Goal: Complete application form: Complete application form

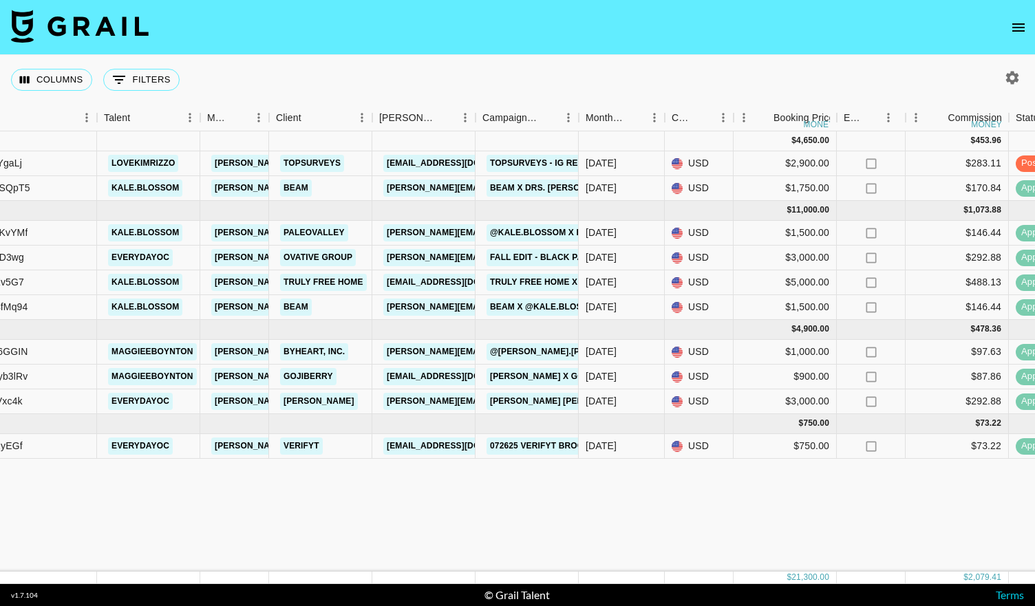
scroll to position [0, 188]
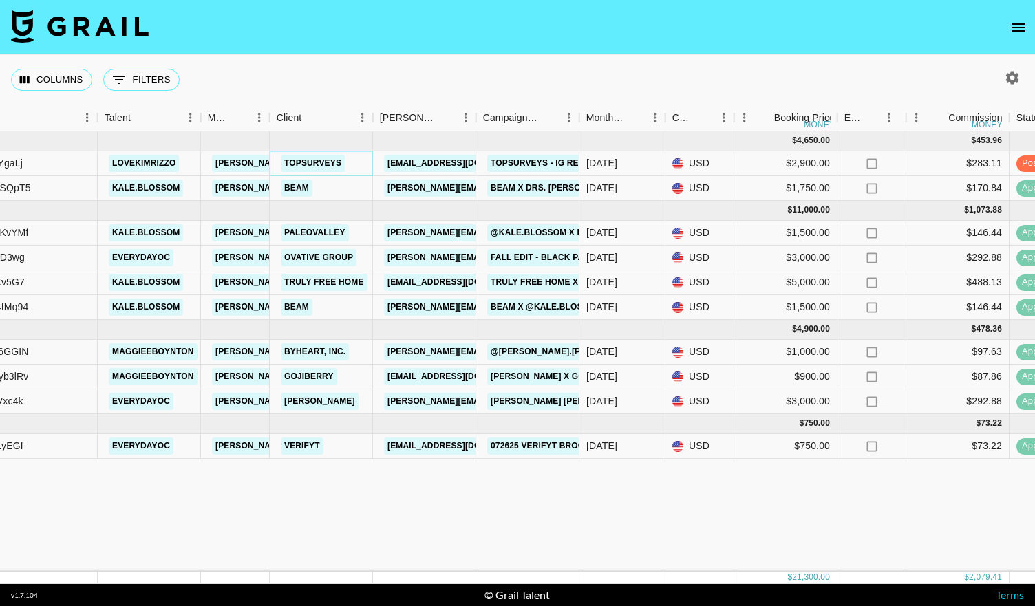
click at [306, 163] on link "TopSurveys" at bounding box center [313, 163] width 64 height 17
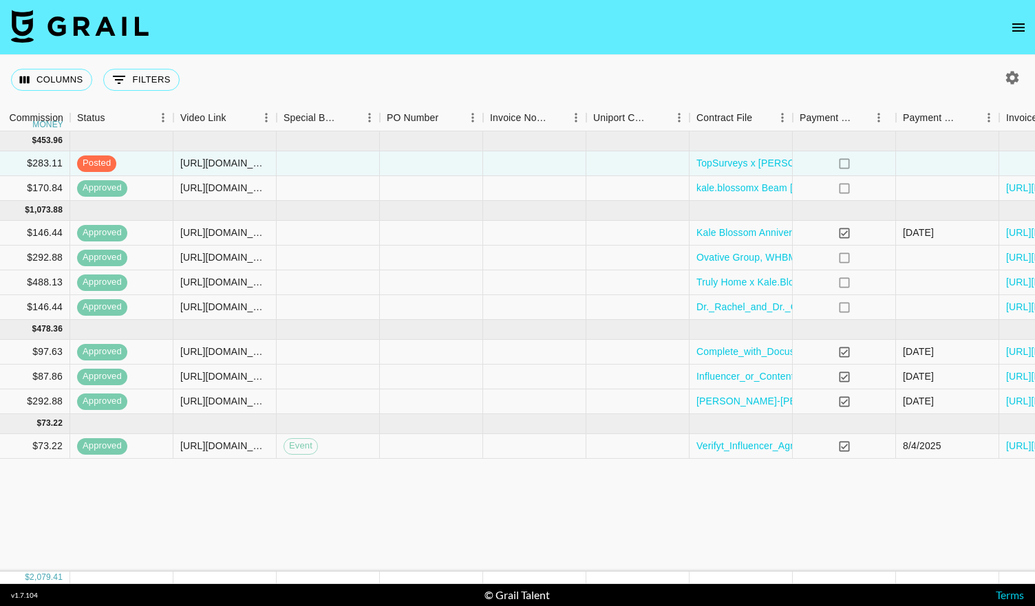
scroll to position [0, 1250]
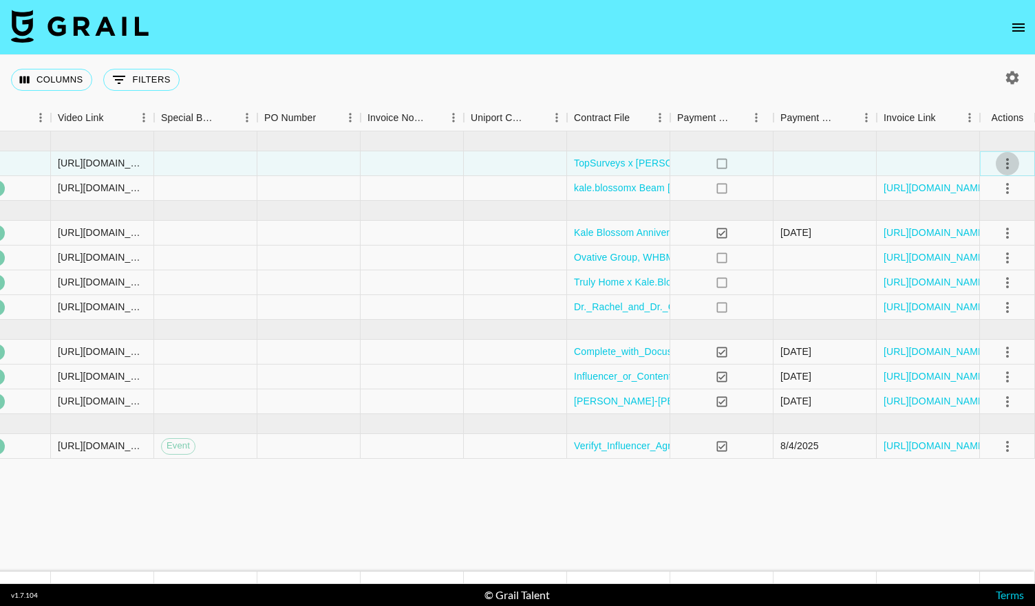
click at [1005, 166] on icon "select merge strategy" at bounding box center [1008, 164] width 17 height 17
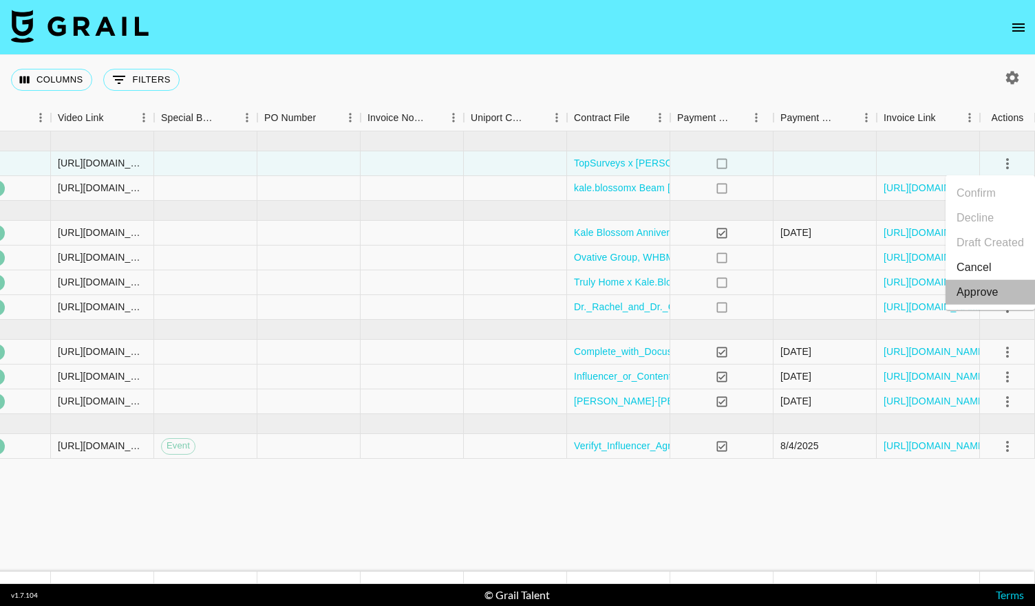
click at [978, 298] on div "Approve" at bounding box center [978, 292] width 42 height 17
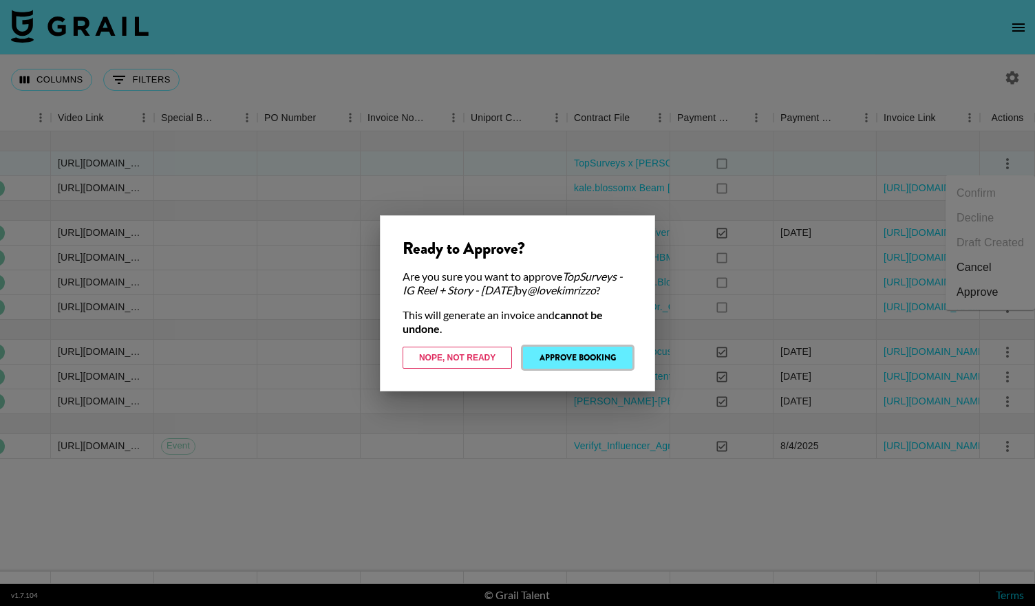
click at [597, 359] on button "Approve Booking" at bounding box center [577, 358] width 109 height 22
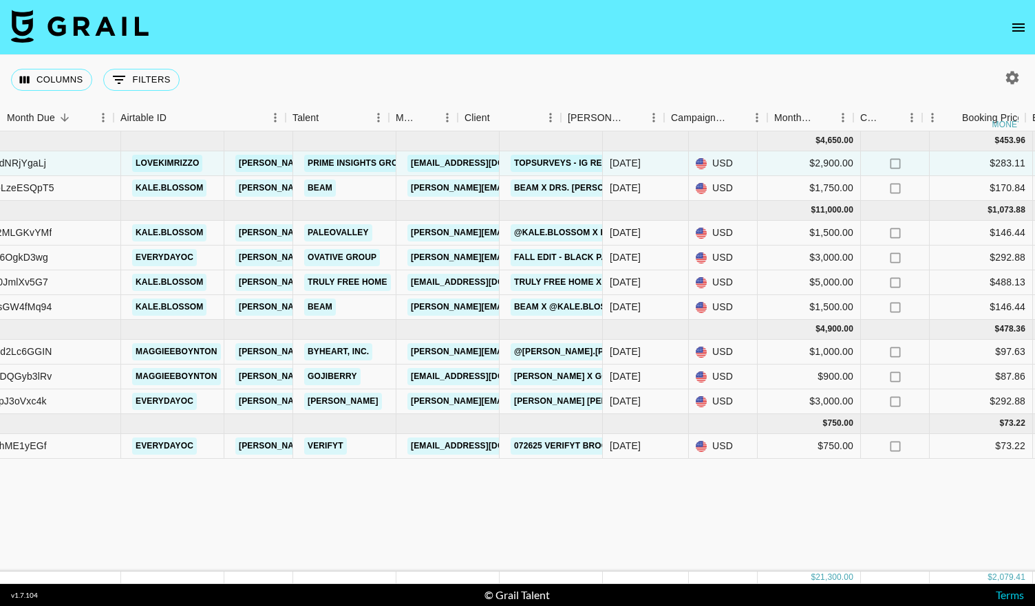
scroll to position [0, 0]
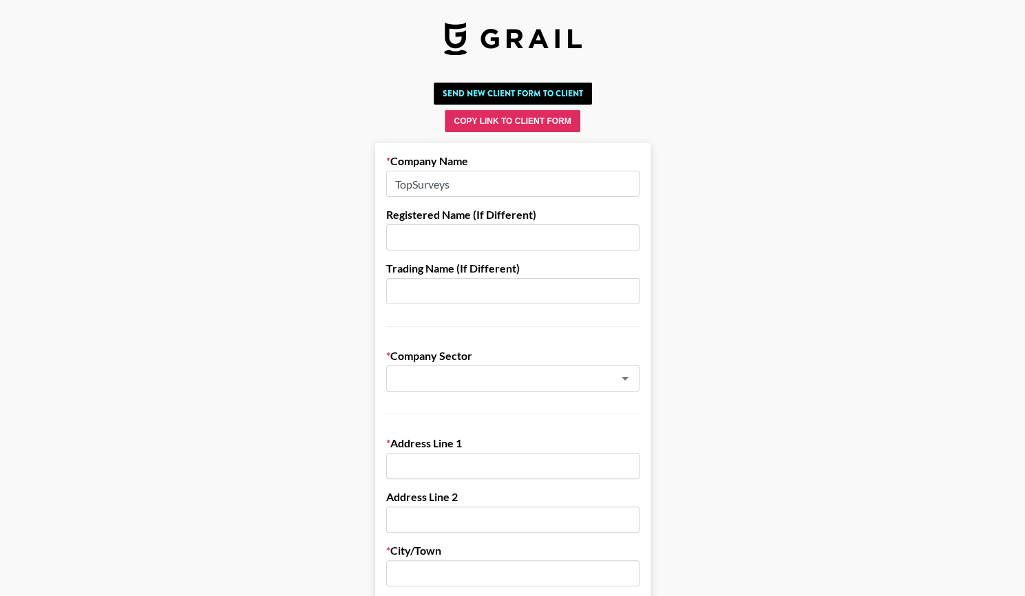
click at [485, 178] on input "TopSurveys" at bounding box center [512, 184] width 253 height 26
paste input "Prime Insights Group LLC"
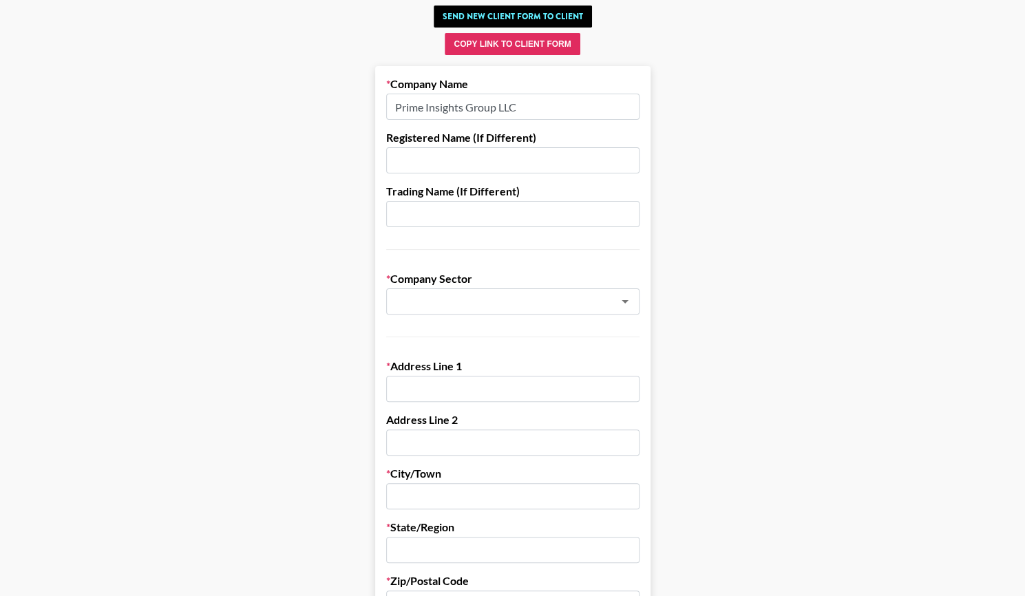
scroll to position [80, 0]
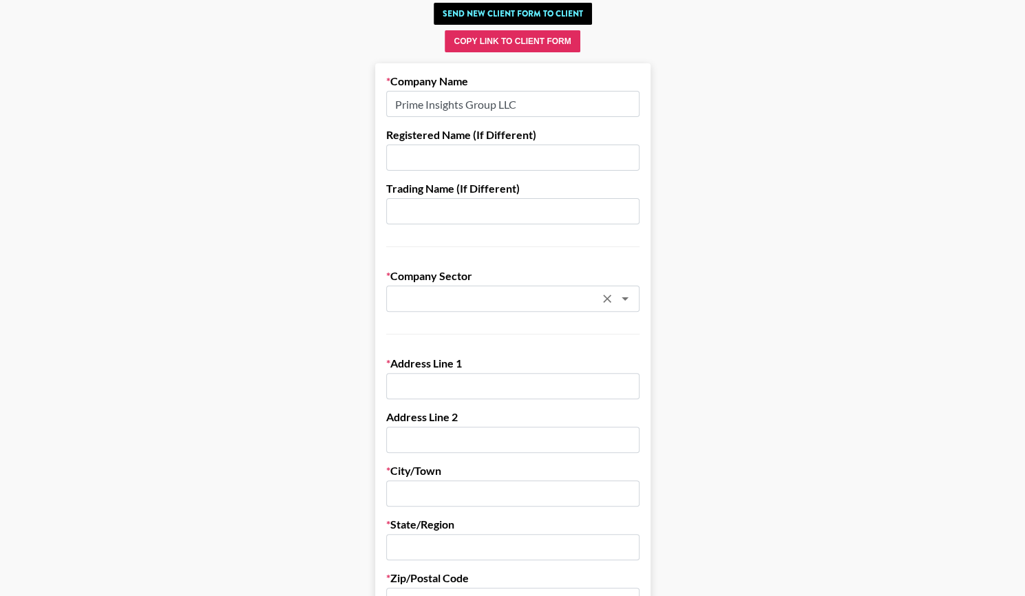
type input "Prime Insights Group LLC"
click at [423, 306] on input "text" at bounding box center [494, 299] width 200 height 16
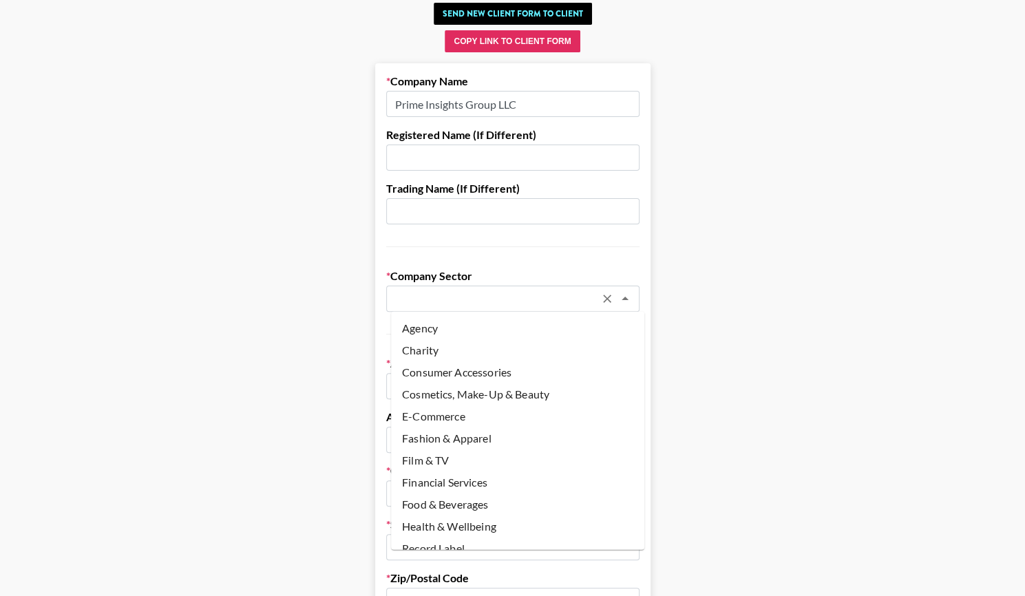
click at [423, 332] on li "Agency" at bounding box center [517, 328] width 253 height 22
type input "Agency"
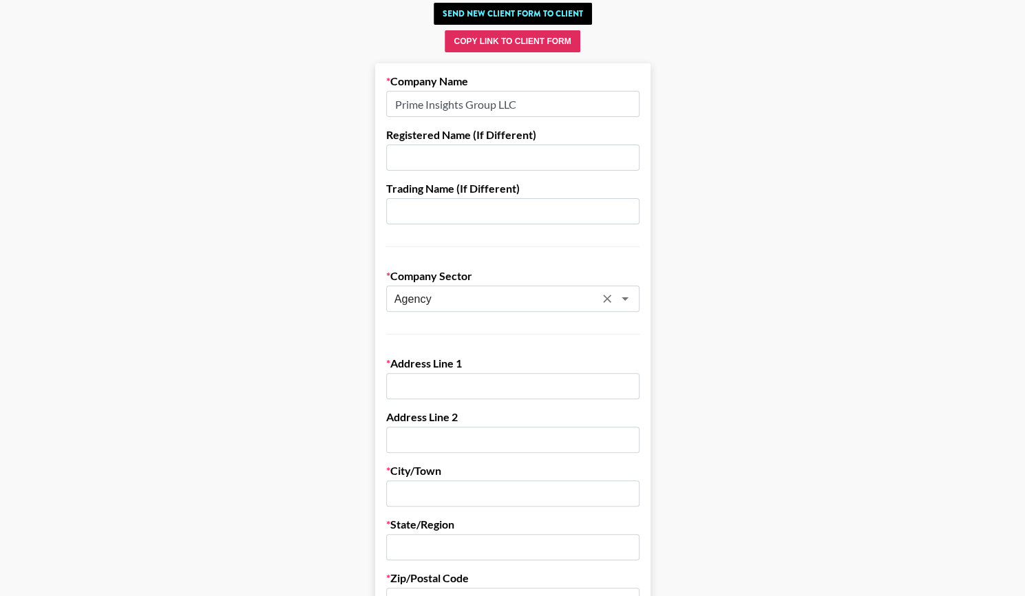
click at [416, 385] on input "text" at bounding box center [512, 386] width 253 height 26
paste input "8 The Green Ste R"
drag, startPoint x: 496, startPoint y: 389, endPoint x: 486, endPoint y: 384, distance: 11.4
click at [486, 384] on input "8 The Green Ste R" at bounding box center [512, 386] width 253 height 26
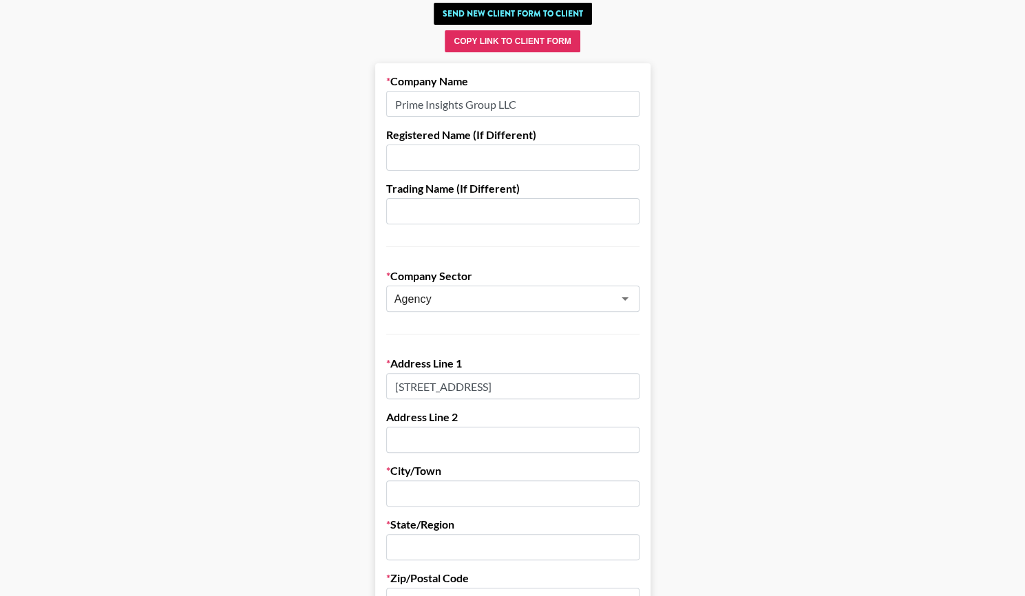
type input "8 The Green Ste R"
click at [431, 438] on input "text" at bounding box center [512, 440] width 253 height 26
click at [416, 482] on input "text" at bounding box center [512, 494] width 253 height 26
type input "Dover"
type input "DE"
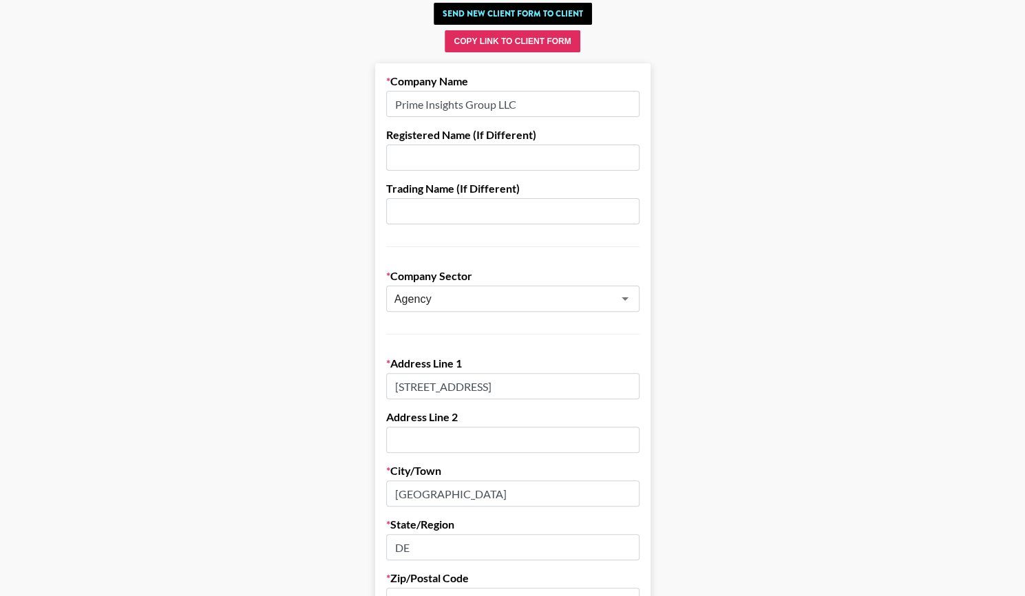
scroll to position [97, 0]
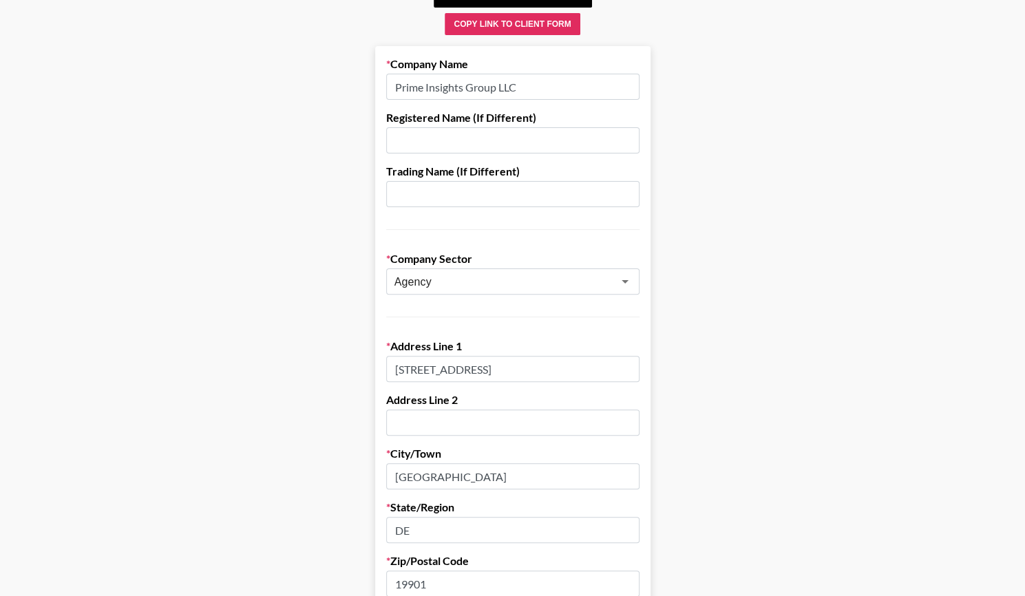
type input "19901"
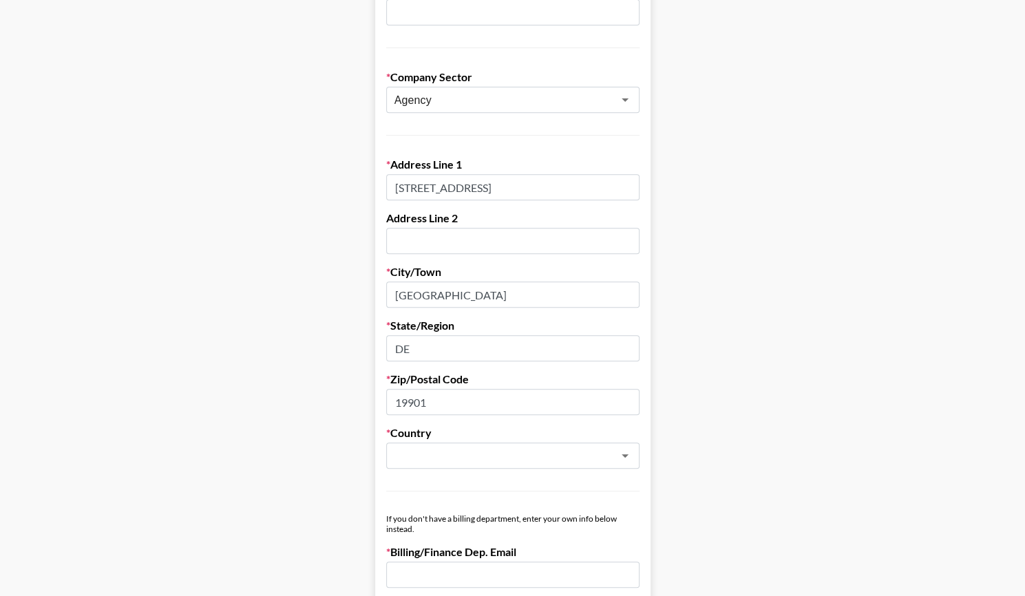
scroll to position [280, 0]
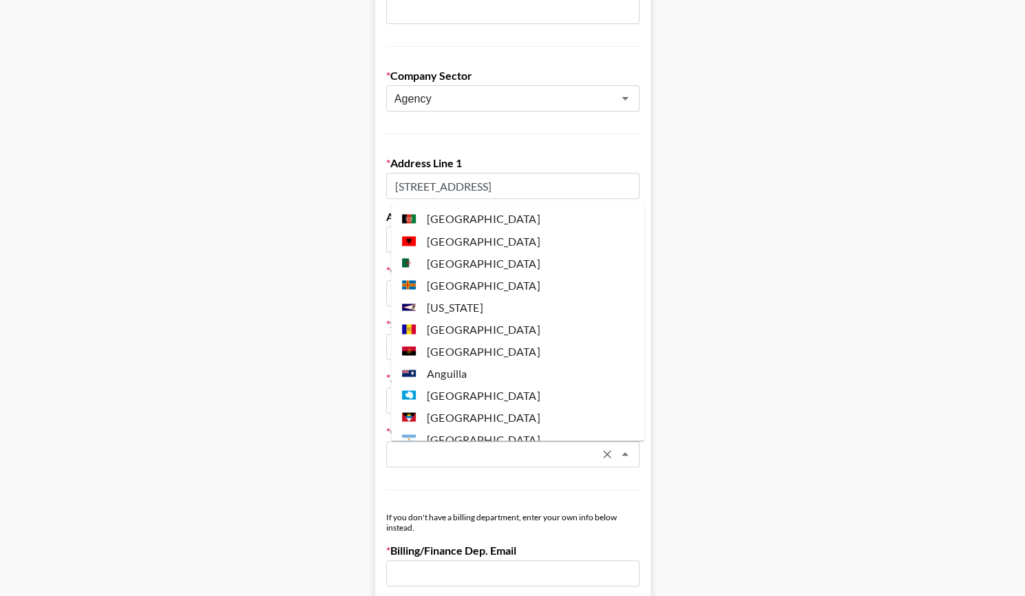
click at [509, 452] on input "text" at bounding box center [494, 455] width 200 height 16
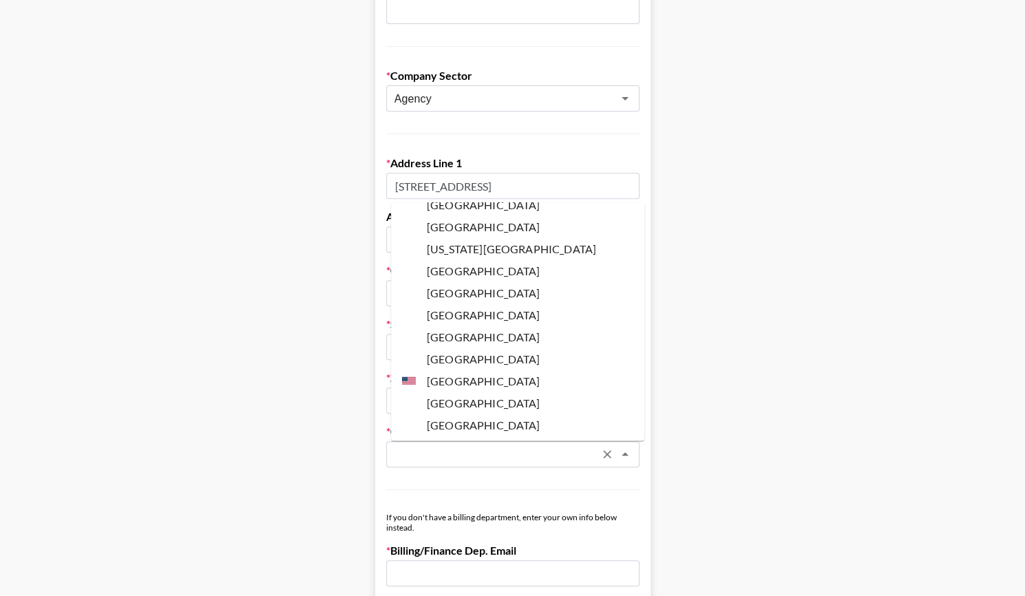
scroll to position [5151, 0]
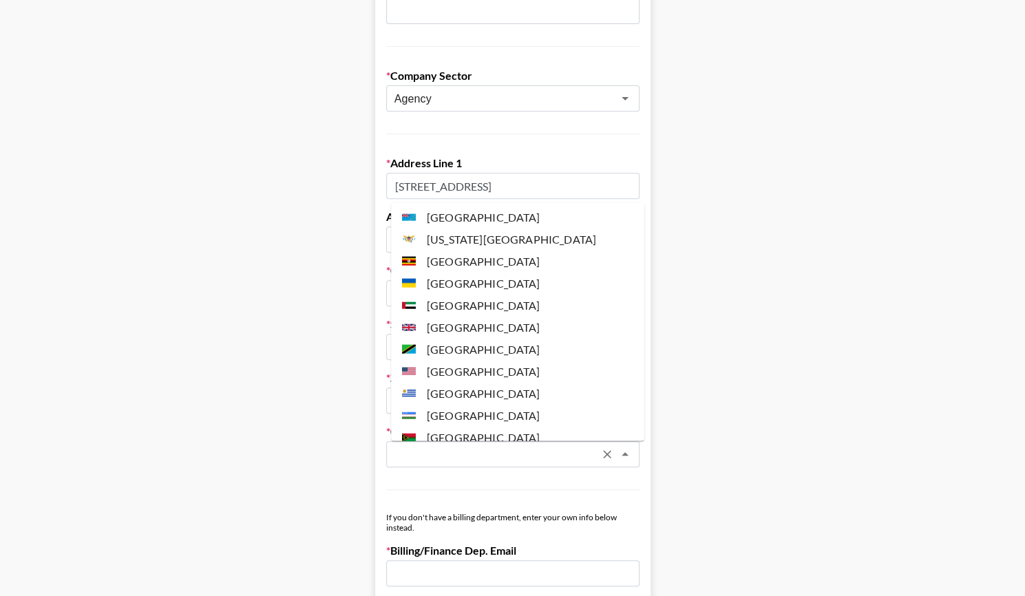
click at [461, 360] on li "United States" at bounding box center [517, 371] width 253 height 22
type input "United States"
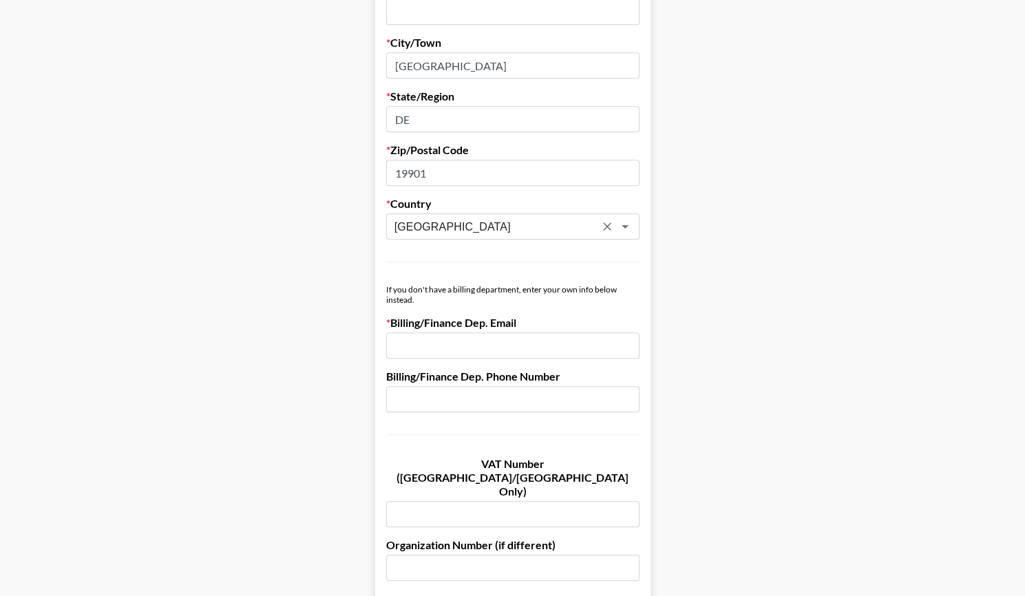
scroll to position [510, 0]
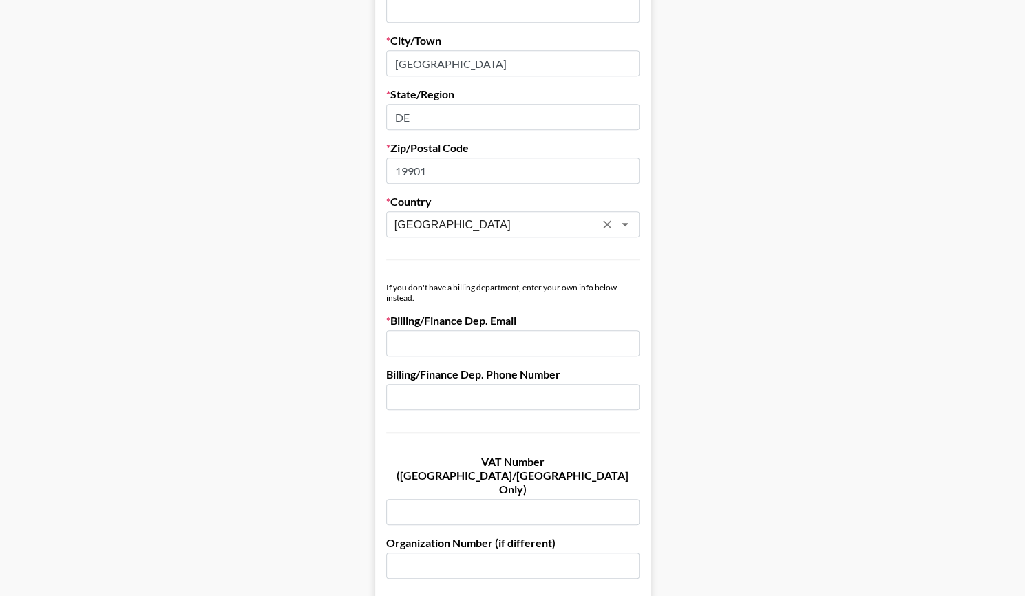
click at [471, 339] on input "email" at bounding box center [512, 343] width 253 height 26
paste input "[EMAIL_ADDRESS][DOMAIN_NAME]"
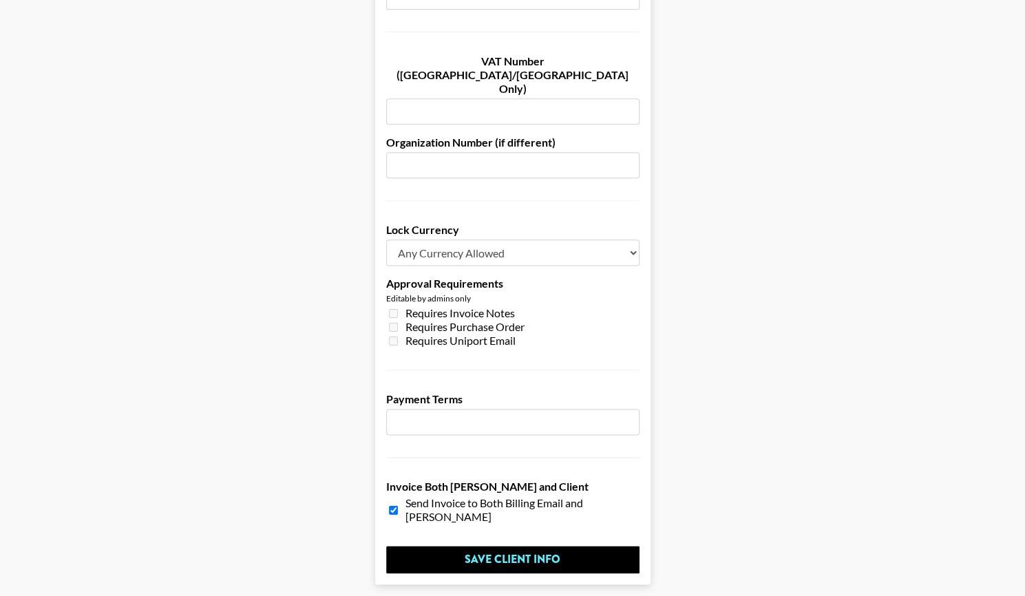
scroll to position [911, 0]
type input "[EMAIL_ADDRESS][DOMAIN_NAME]"
click at [629, 408] on input "1" at bounding box center [512, 421] width 253 height 26
click at [629, 408] on input "2" at bounding box center [512, 421] width 253 height 26
click at [629, 408] on input "3" at bounding box center [512, 421] width 253 height 26
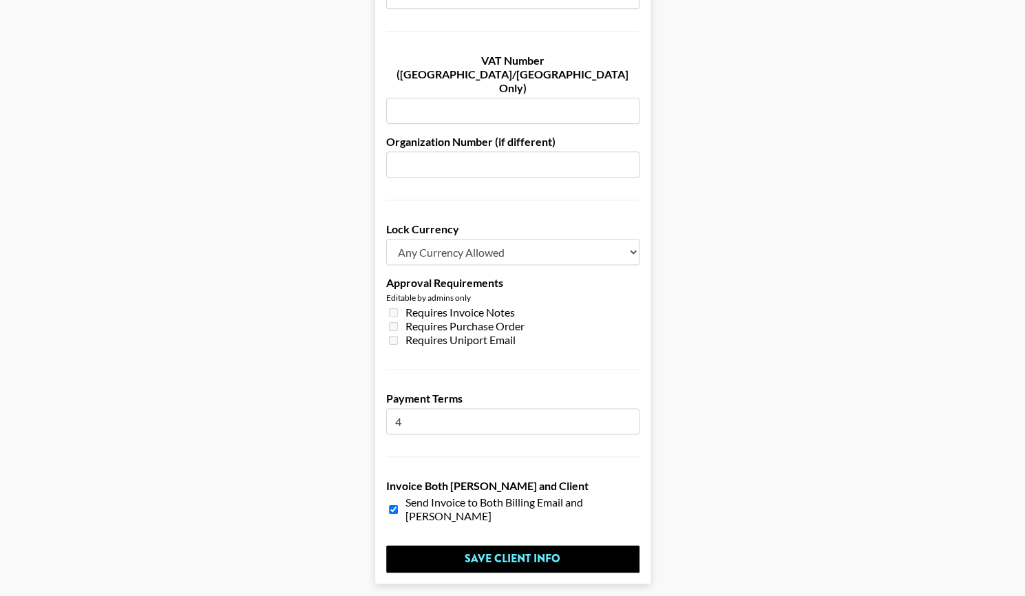
click at [629, 408] on input "4" at bounding box center [512, 421] width 253 height 26
click at [629, 408] on input "5" at bounding box center [512, 421] width 253 height 26
click at [629, 408] on input "6" at bounding box center [512, 421] width 253 height 26
click at [629, 408] on input "7" at bounding box center [512, 421] width 253 height 26
click at [629, 408] on input "8" at bounding box center [512, 421] width 253 height 26
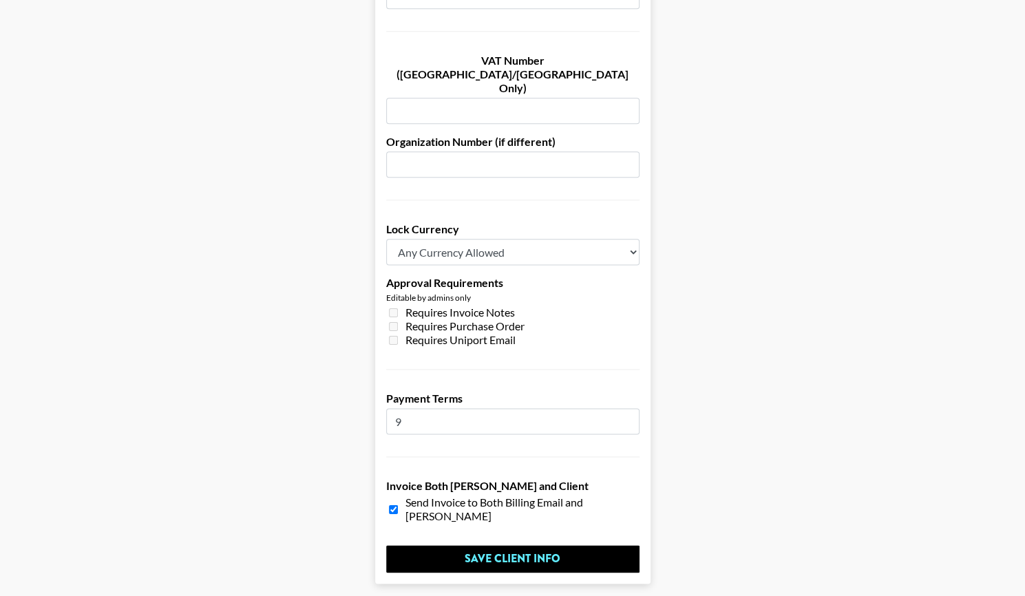
click at [629, 408] on input "9" at bounding box center [512, 421] width 253 height 26
click at [629, 408] on input "10" at bounding box center [512, 421] width 253 height 26
click at [629, 408] on input "11" at bounding box center [512, 421] width 253 height 26
click at [629, 408] on input "12" at bounding box center [512, 421] width 253 height 26
click at [629, 408] on input "13" at bounding box center [512, 421] width 253 height 26
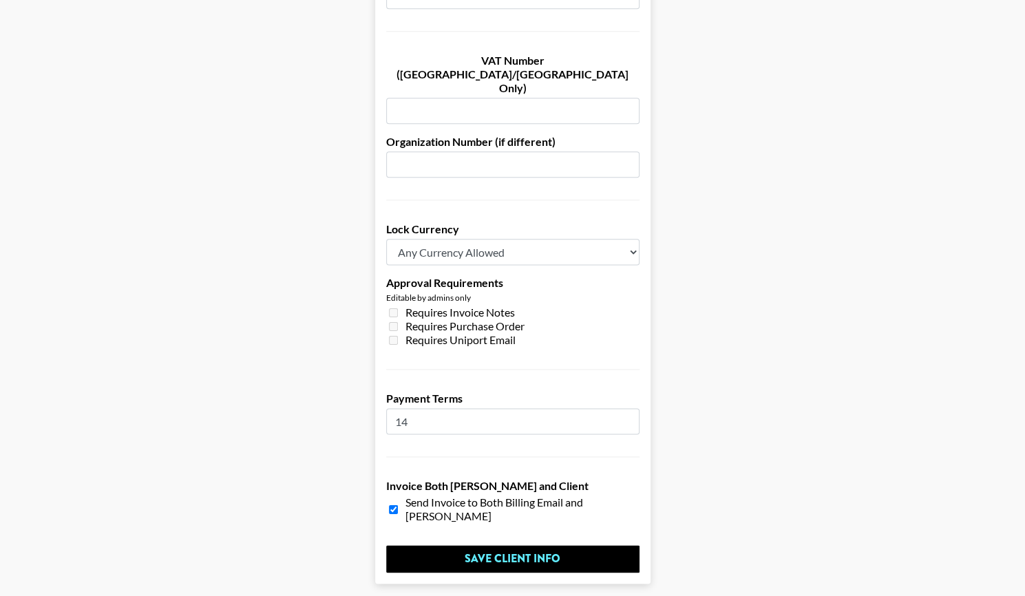
click at [629, 408] on input "14" at bounding box center [512, 421] width 253 height 26
click at [629, 408] on input "15" at bounding box center [512, 421] width 253 height 26
click at [629, 408] on input "16" at bounding box center [512, 421] width 253 height 26
click at [629, 408] on input "17" at bounding box center [512, 421] width 253 height 26
click at [629, 408] on input "18" at bounding box center [512, 421] width 253 height 26
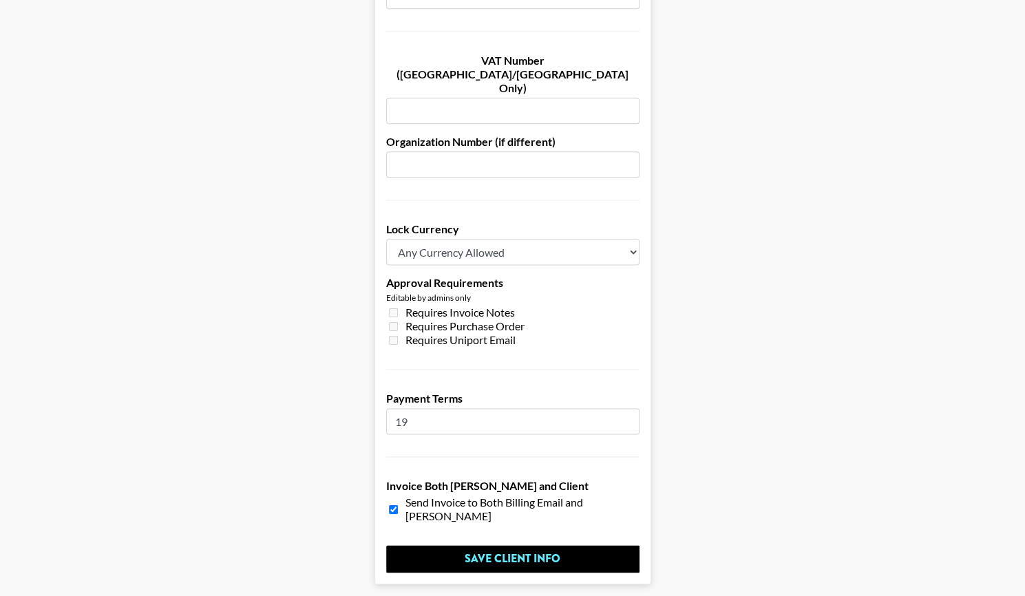
click at [629, 408] on input "19" at bounding box center [512, 421] width 253 height 26
click at [629, 408] on input "20" at bounding box center [512, 421] width 253 height 26
click at [629, 408] on input "21" at bounding box center [512, 421] width 253 height 26
click at [629, 408] on input "22" at bounding box center [512, 421] width 253 height 26
click at [629, 408] on input "23" at bounding box center [512, 421] width 253 height 26
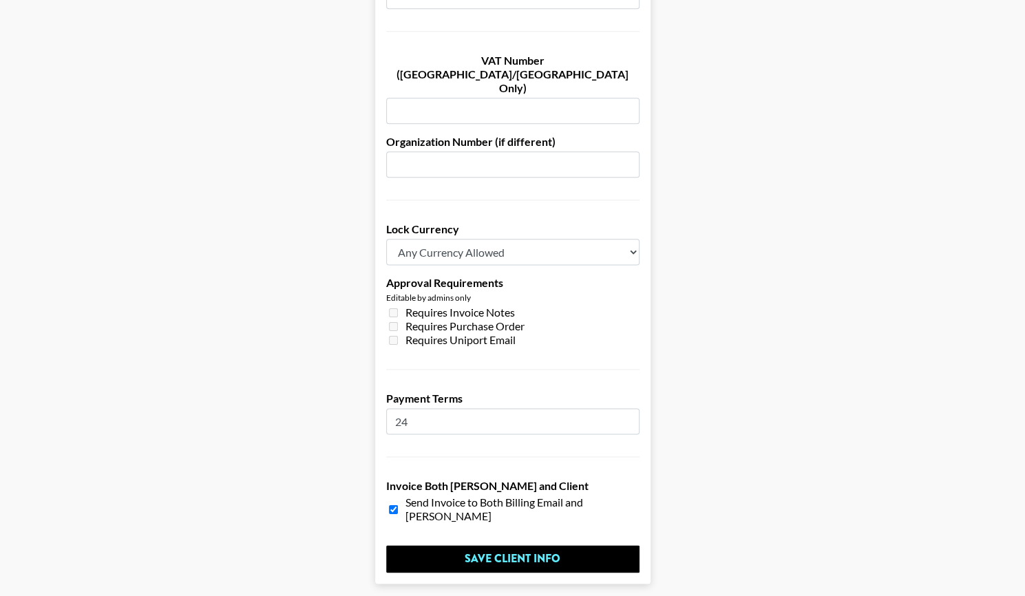
click at [629, 408] on input "24" at bounding box center [512, 421] width 253 height 26
click at [629, 408] on input "25" at bounding box center [512, 421] width 253 height 26
click at [629, 408] on input "26" at bounding box center [512, 421] width 253 height 26
click at [629, 408] on input "27" at bounding box center [512, 421] width 253 height 26
click at [629, 408] on input "28" at bounding box center [512, 421] width 253 height 26
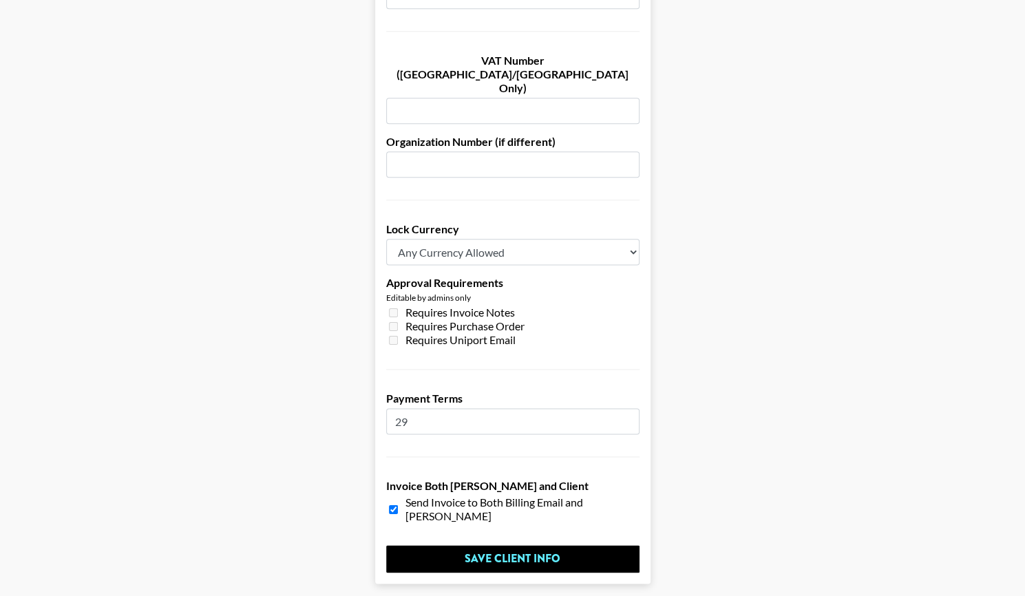
click at [629, 408] on input "29" at bounding box center [512, 421] width 253 height 26
type input "30"
click at [629, 408] on input "30" at bounding box center [512, 421] width 253 height 26
click at [482, 545] on input "Save Client Info" at bounding box center [512, 559] width 253 height 28
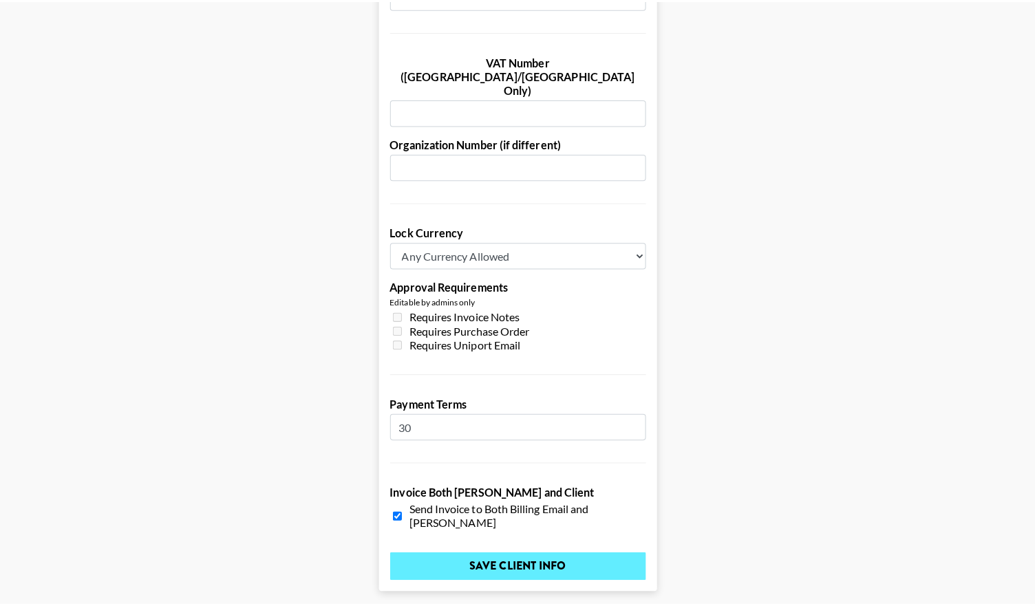
scroll to position [0, 0]
